Goal: Check status: Check status

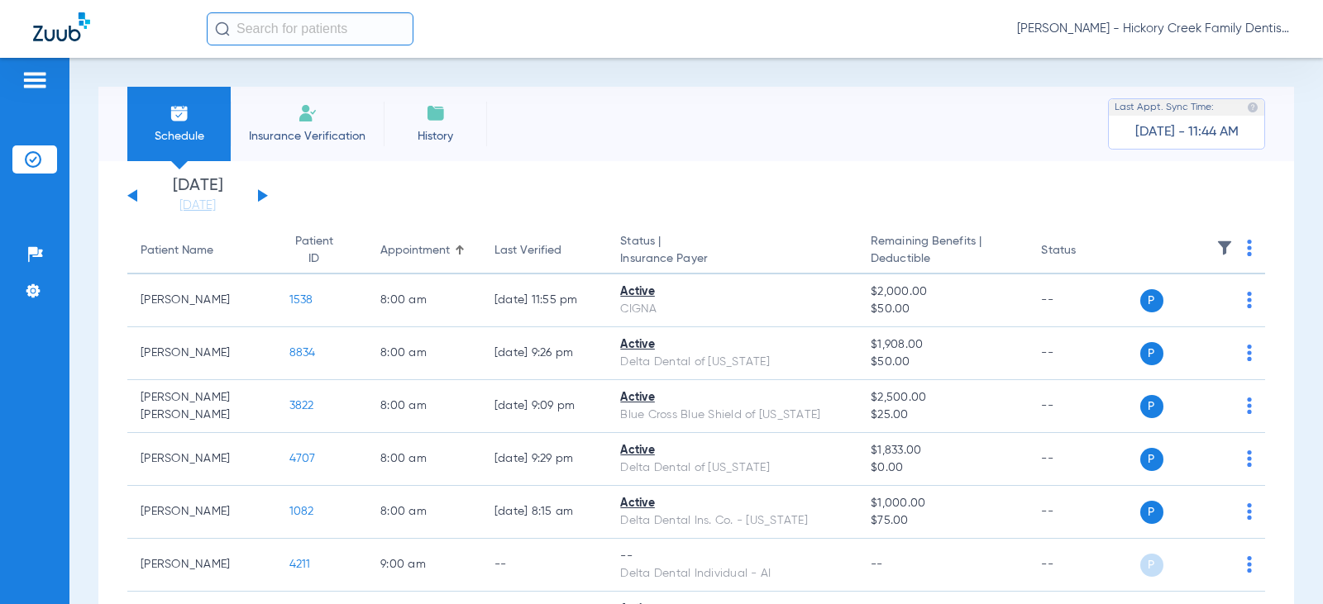
click at [267, 203] on div "[DATE] [DATE] [DATE] [DATE] [DATE] [DATE] [DATE] [DATE] [DATE] [DATE] [DATE] [D…" at bounding box center [197, 196] width 141 height 36
click at [264, 196] on button at bounding box center [263, 195] width 10 height 12
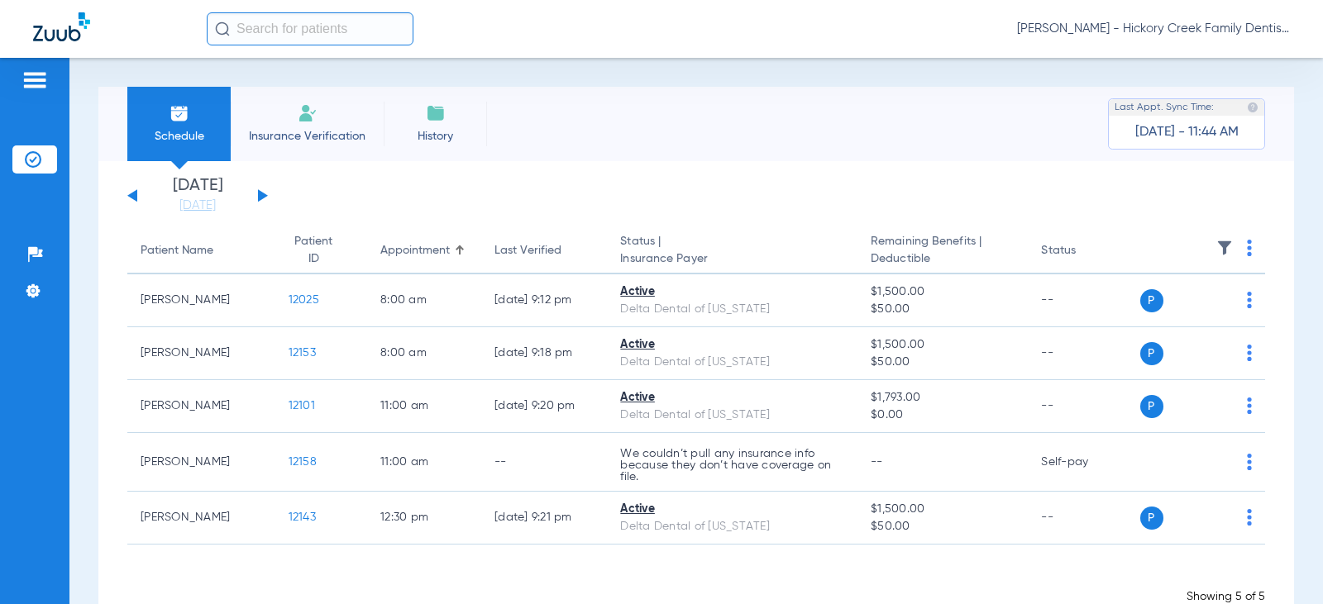
click at [264, 196] on button at bounding box center [263, 195] width 10 height 12
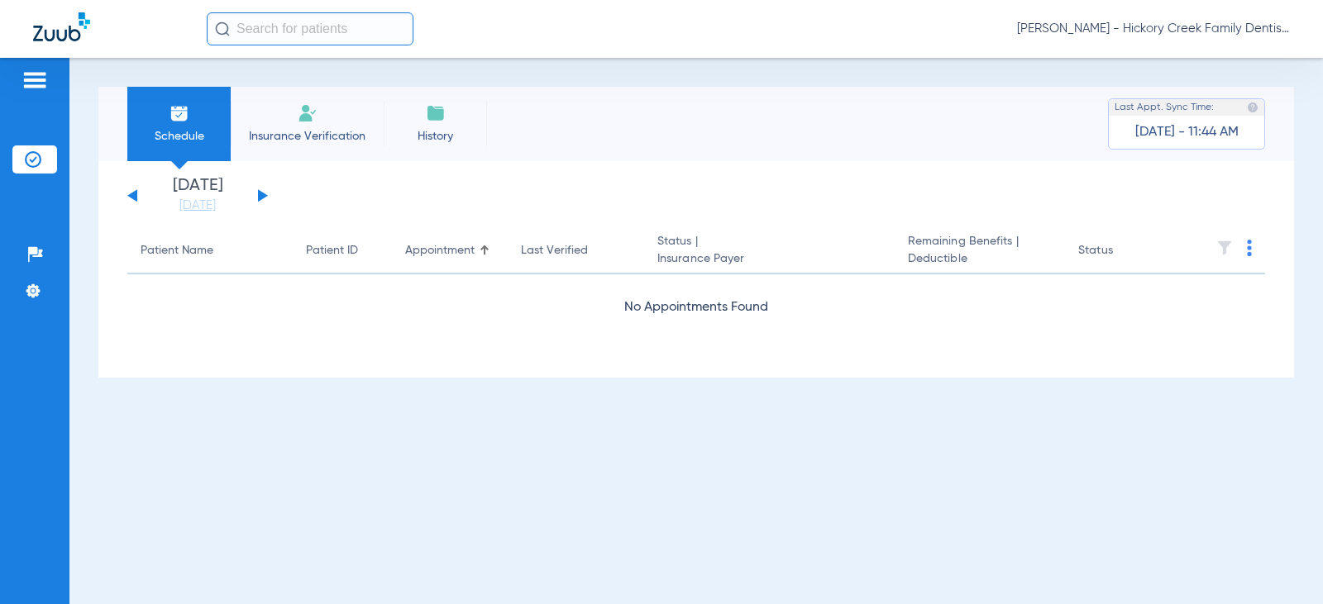
click at [253, 192] on div "[DATE] [DATE] [DATE] [DATE] [DATE] [DATE] [DATE] [DATE] [DATE] [DATE] [DATE] [D…" at bounding box center [197, 196] width 141 height 36
click at [265, 193] on div "[DATE] [DATE] [DATE] [DATE] [DATE] [DATE] [DATE] [DATE] [DATE] [DATE] [DATE] [D…" at bounding box center [197, 196] width 141 height 36
click at [260, 197] on button at bounding box center [263, 195] width 10 height 12
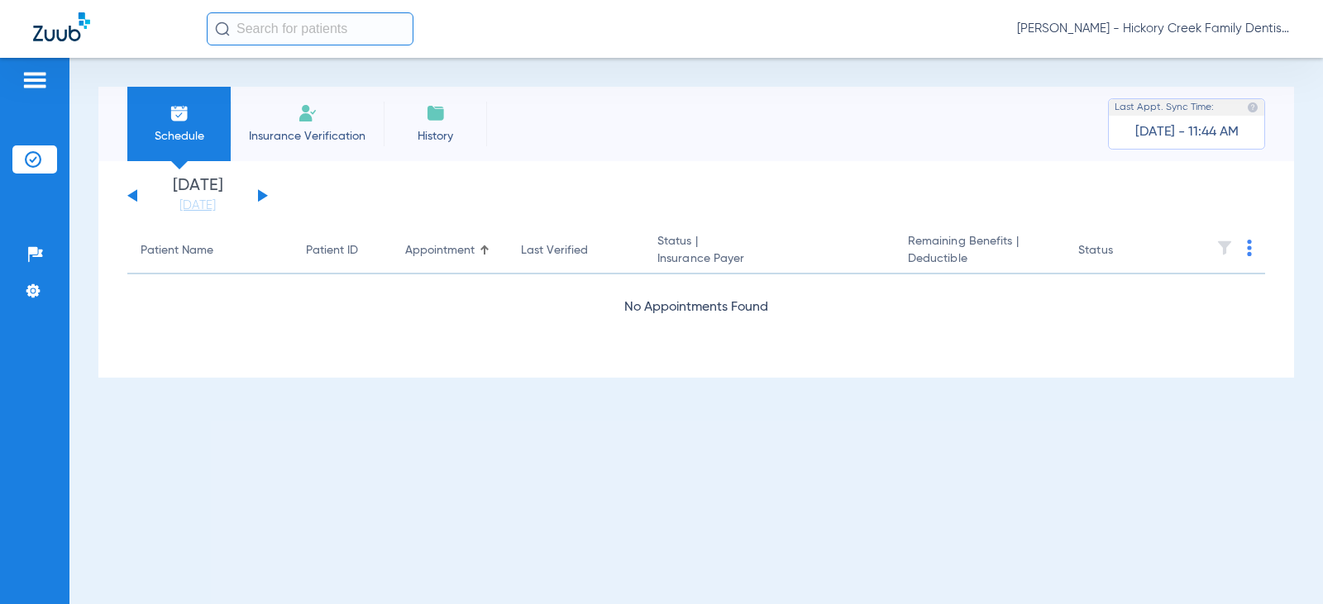
click at [260, 197] on button at bounding box center [263, 195] width 10 height 12
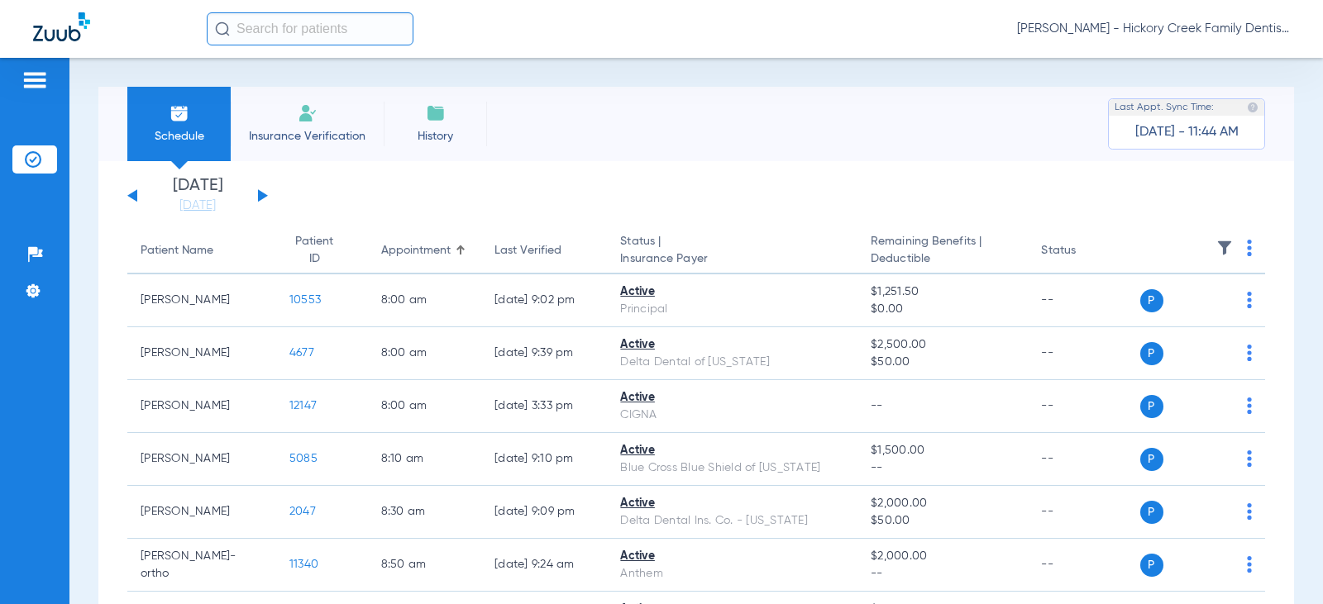
click at [138, 196] on div "[DATE] [DATE] [DATE] [DATE] [DATE] [DATE] [DATE] [DATE] [DATE] [DATE] [DATE] [D…" at bounding box center [197, 196] width 141 height 36
click at [131, 196] on button at bounding box center [132, 195] width 10 height 12
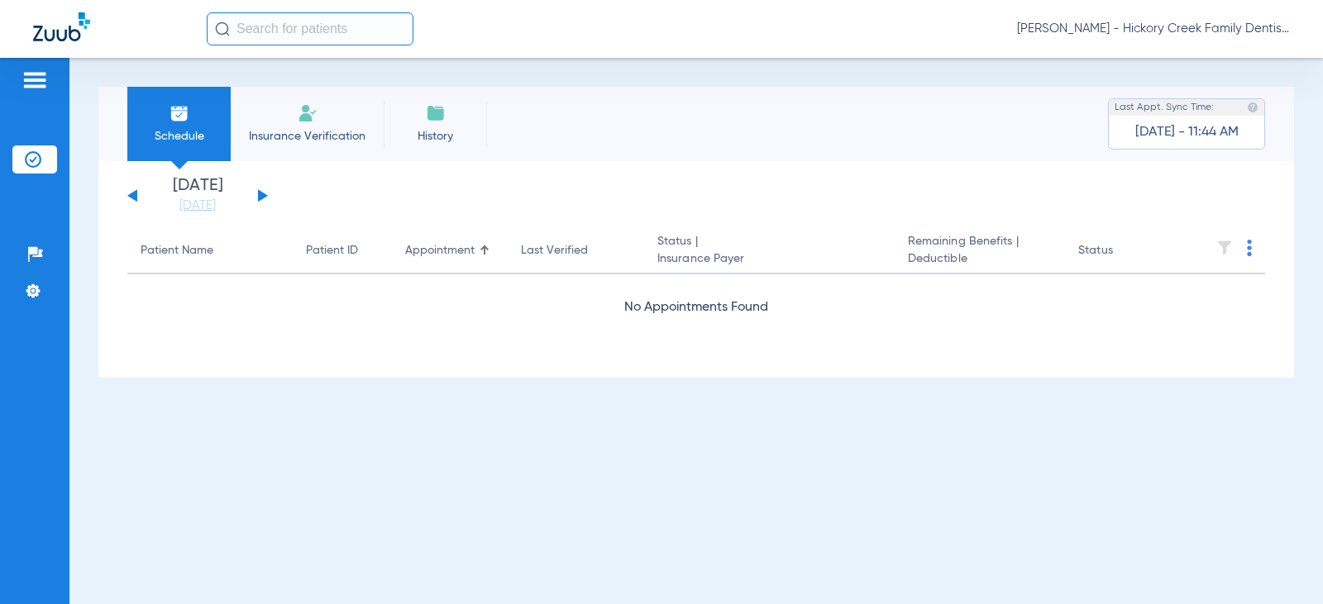
click at [260, 196] on button at bounding box center [263, 195] width 10 height 12
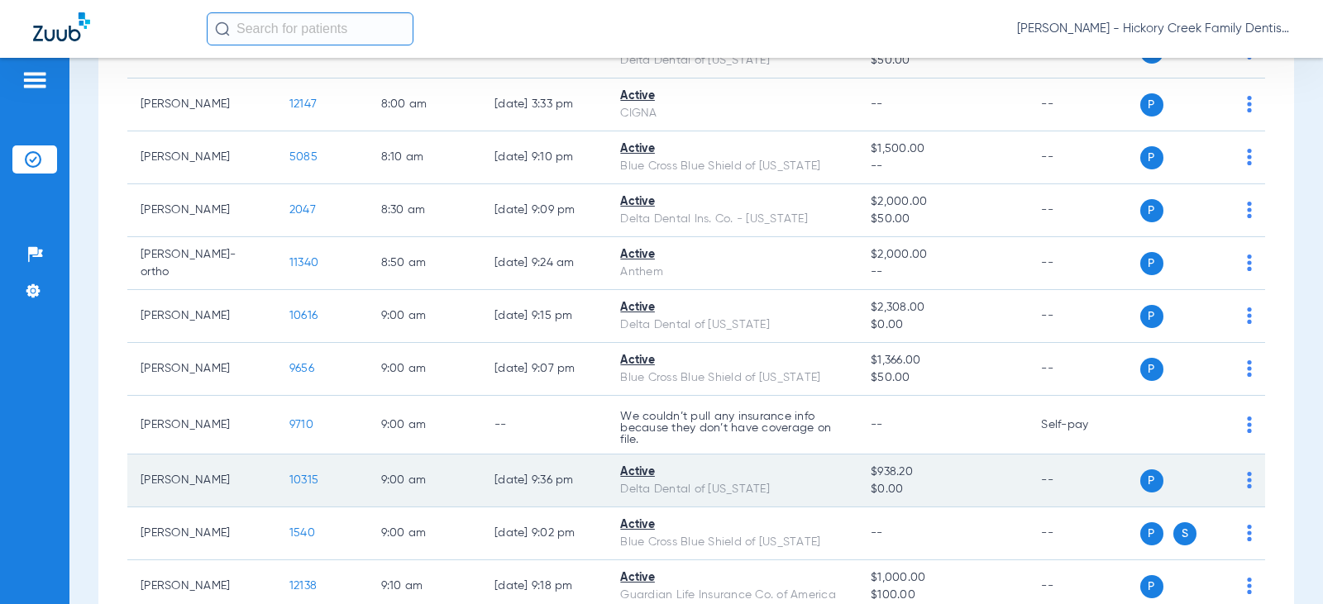
scroll to position [331, 0]
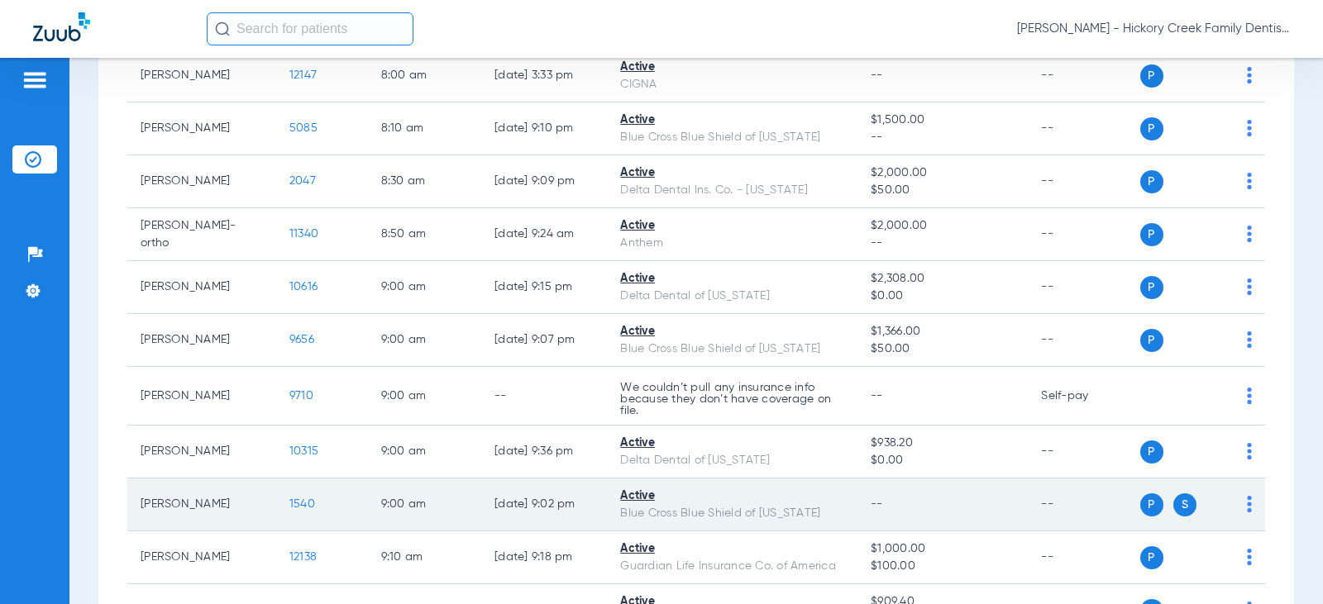
click at [1177, 501] on span "S" at bounding box center [1184, 505] width 23 height 23
click at [1177, 506] on span "S" at bounding box center [1184, 505] width 23 height 23
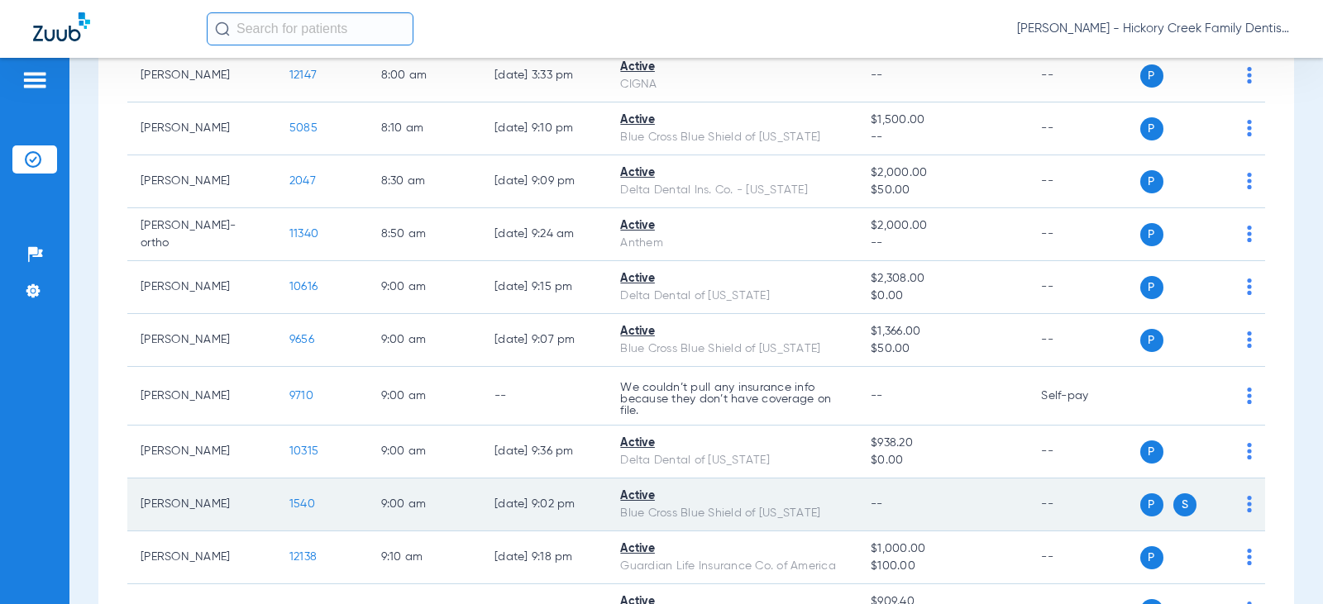
click at [1177, 506] on span "S" at bounding box center [1184, 505] width 23 height 23
click at [1230, 503] on div "P S" at bounding box center [1196, 505] width 112 height 23
click at [1234, 504] on div "P S" at bounding box center [1196, 505] width 112 height 23
click at [1247, 505] on img at bounding box center [1249, 504] width 5 height 17
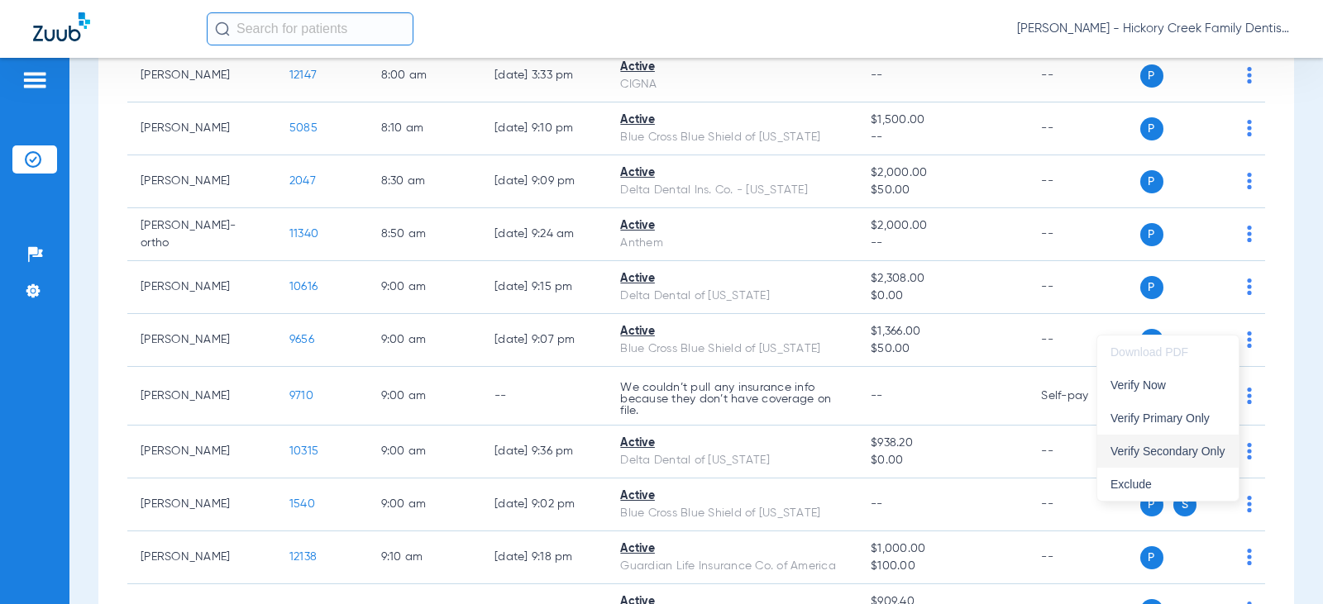
click at [1173, 451] on span "Verify Secondary Only" at bounding box center [1167, 452] width 115 height 12
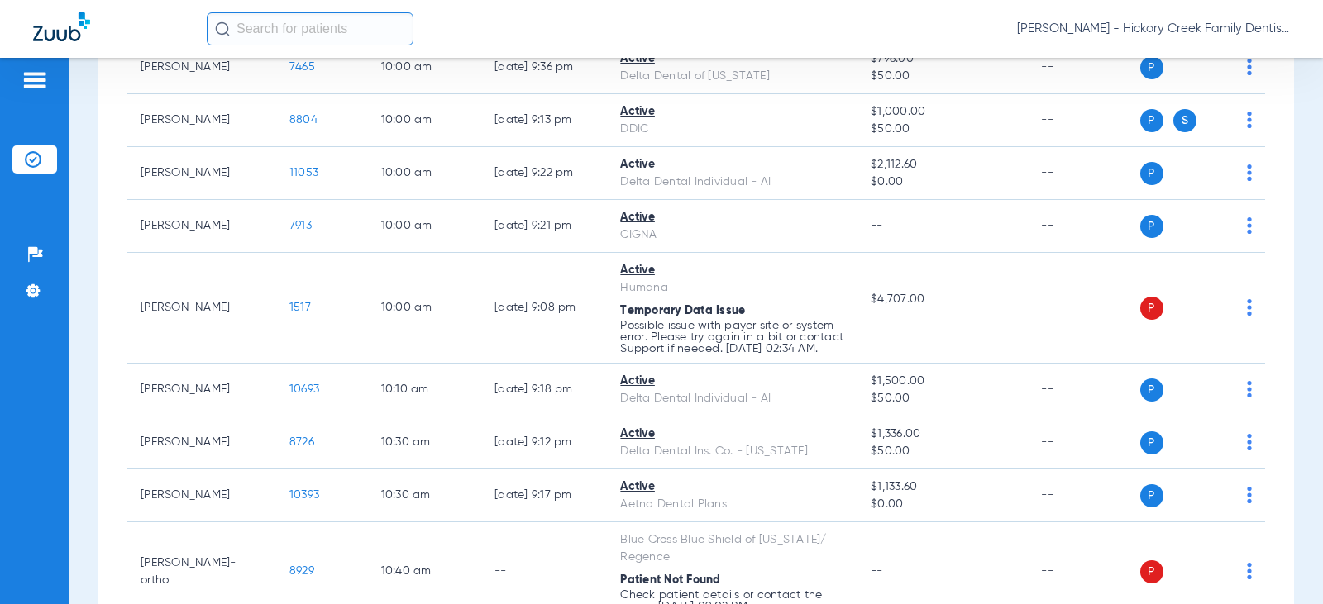
scroll to position [992, 0]
